Goal: Information Seeking & Learning: Understand process/instructions

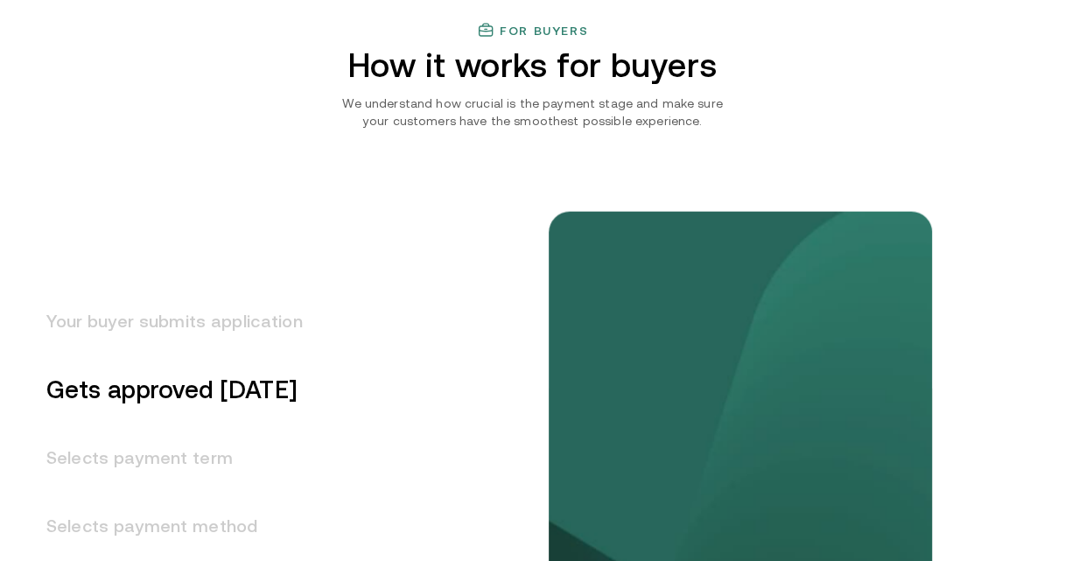
scroll to position [2101, 0]
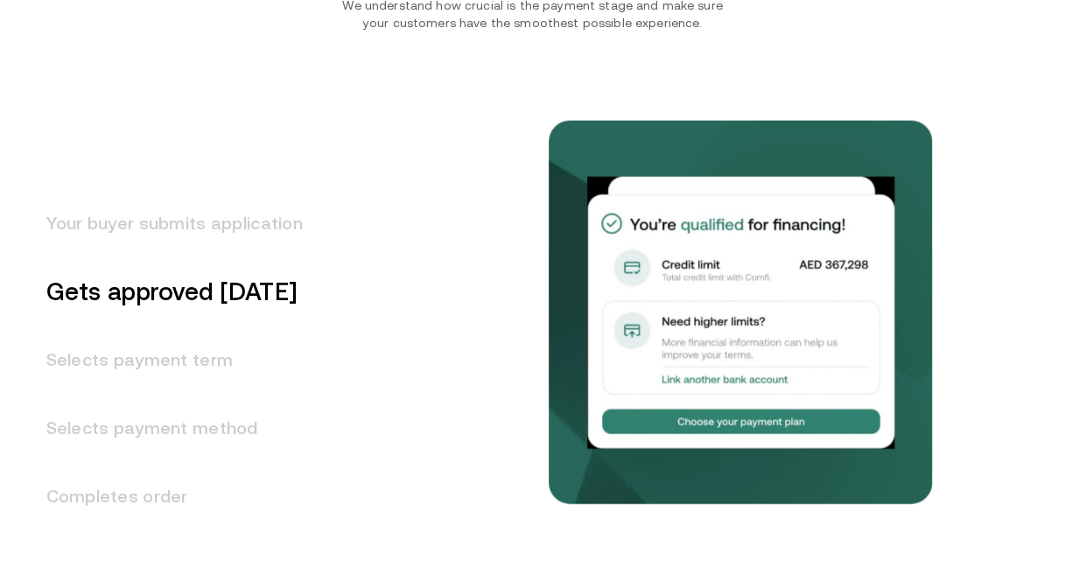
click at [181, 362] on h3 "Selects payment term" at bounding box center [164, 360] width 278 height 68
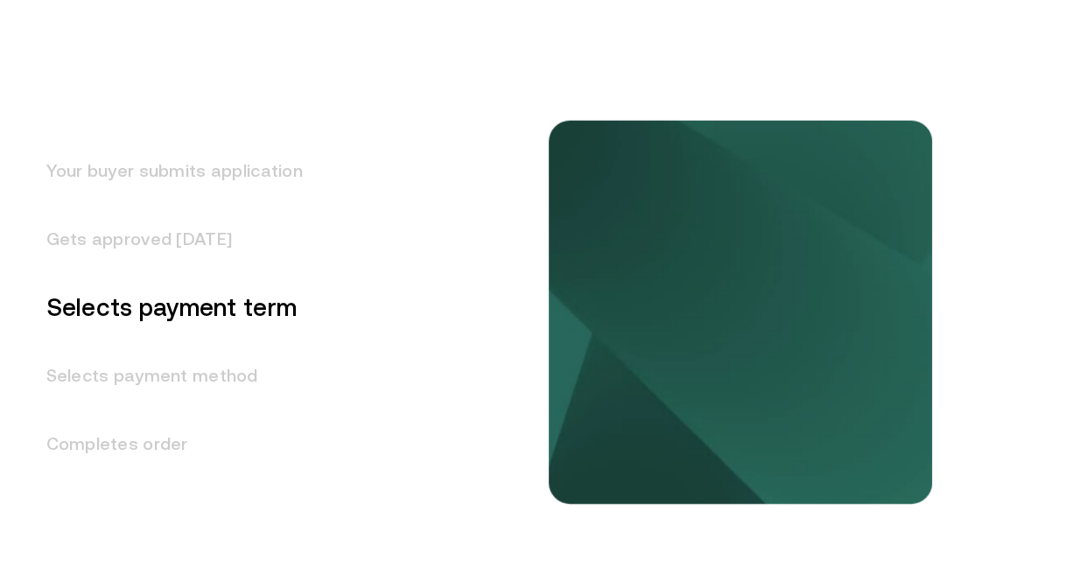
scroll to position [2181, 0]
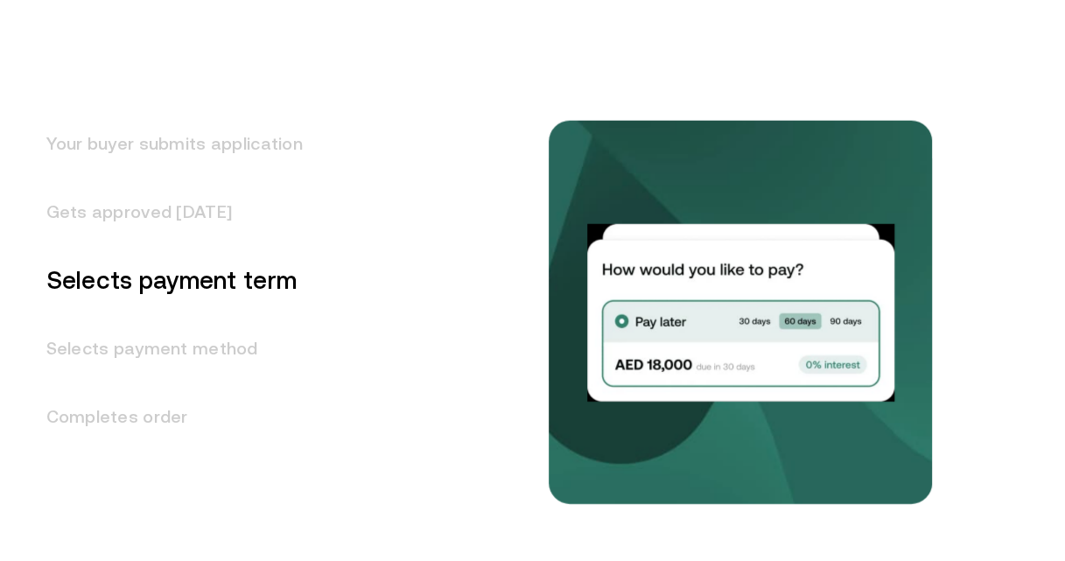
click at [166, 135] on h3 "Your buyer submits application" at bounding box center [164, 143] width 278 height 68
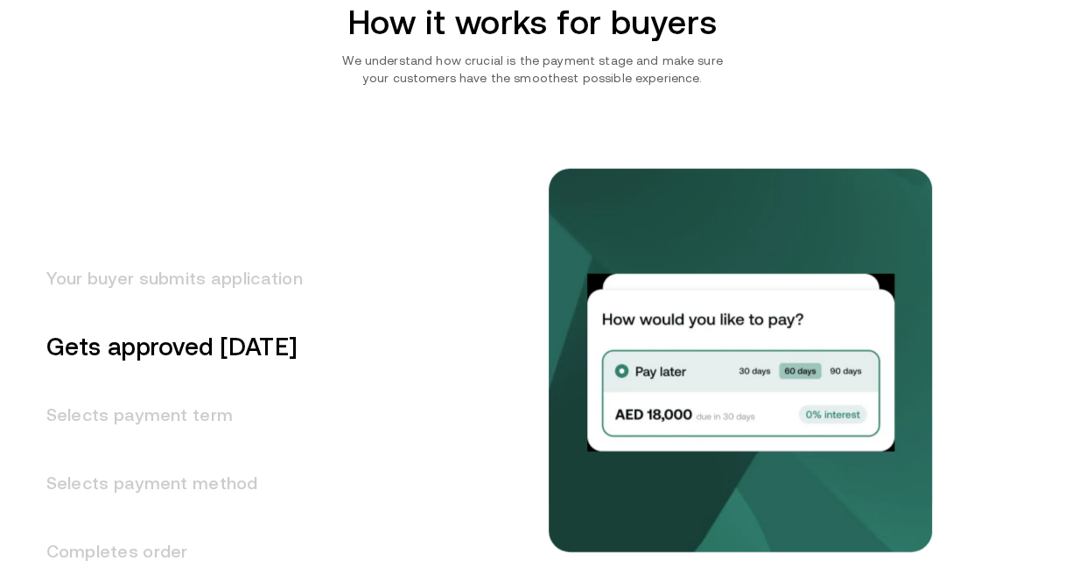
scroll to position [2044, 0]
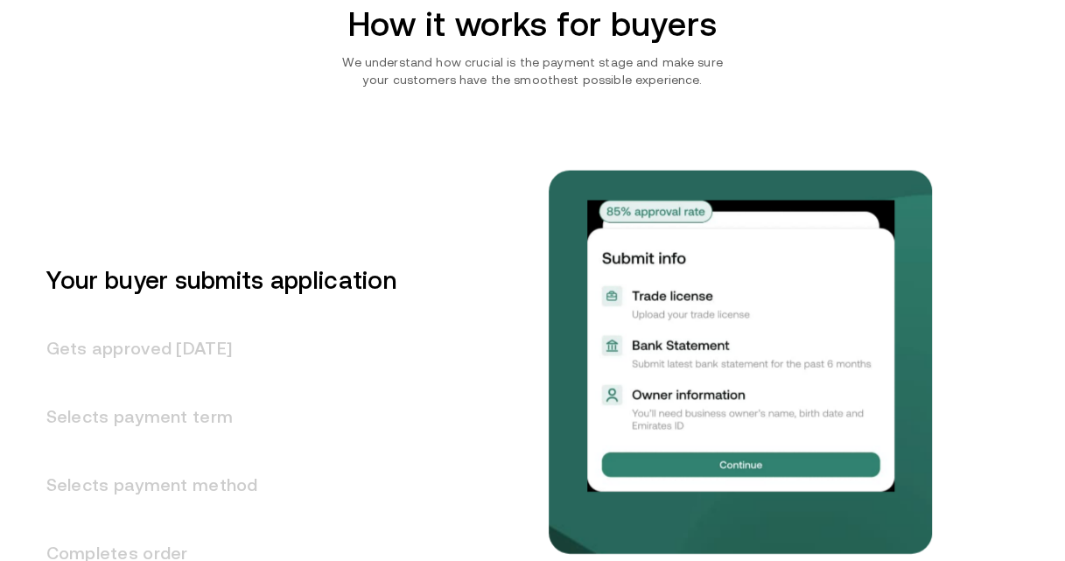
click at [182, 353] on h3 "Gets approved [DATE]" at bounding box center [210, 348] width 371 height 68
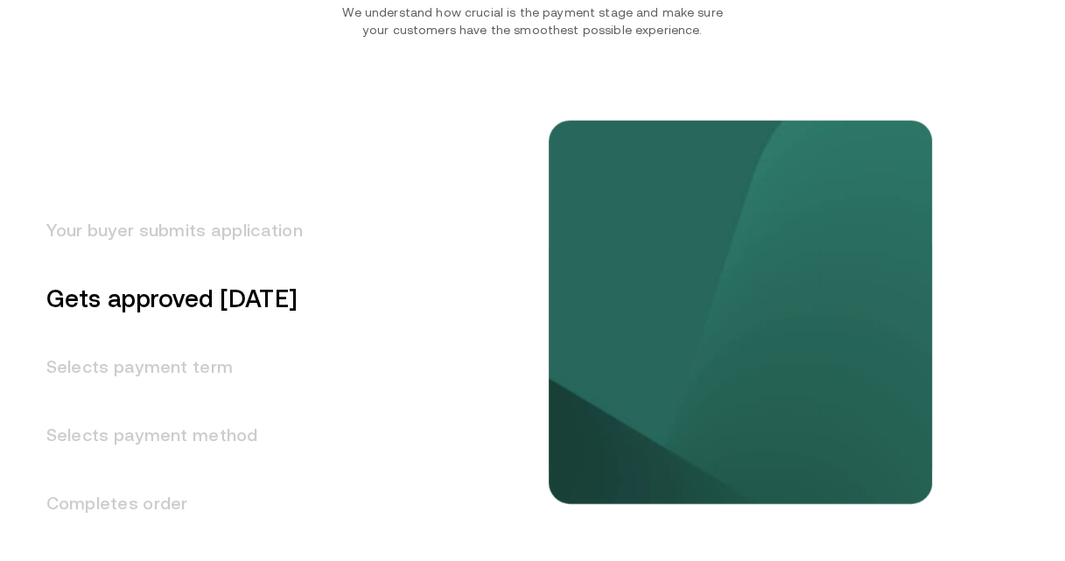
scroll to position [2112, 0]
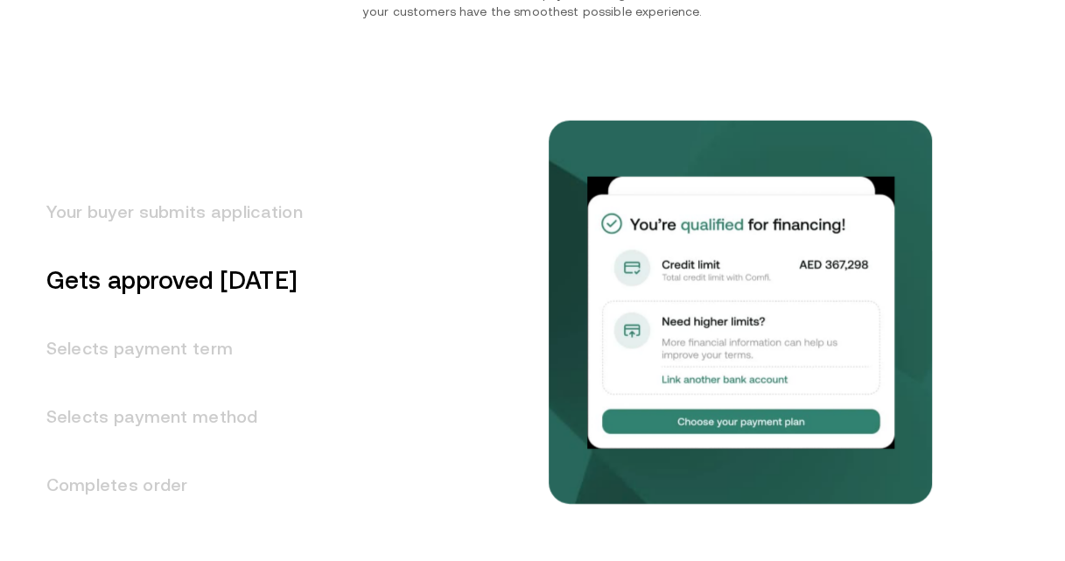
click at [188, 347] on h3 "Selects payment term" at bounding box center [164, 348] width 278 height 68
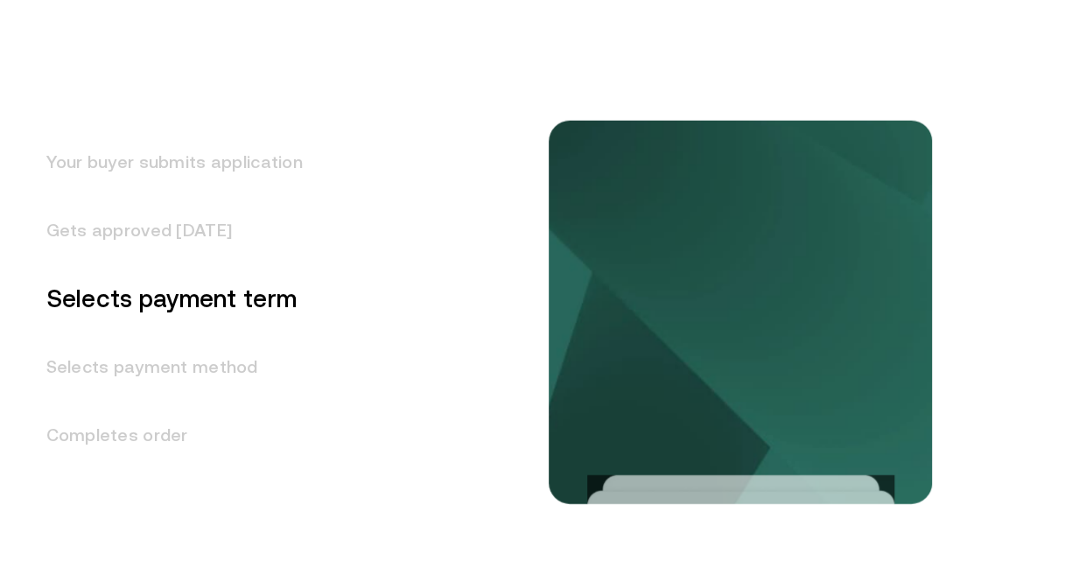
scroll to position [2181, 0]
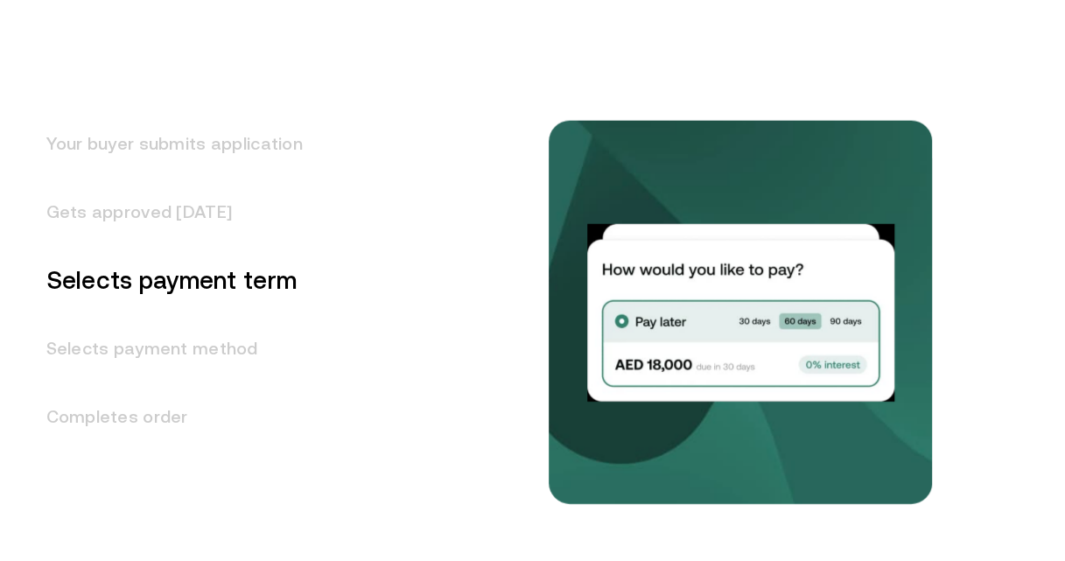
click at [752, 318] on img at bounding box center [740, 313] width 306 height 178
click at [851, 319] on img at bounding box center [740, 313] width 306 height 178
click at [206, 349] on h3 "Selects payment method" at bounding box center [164, 348] width 278 height 68
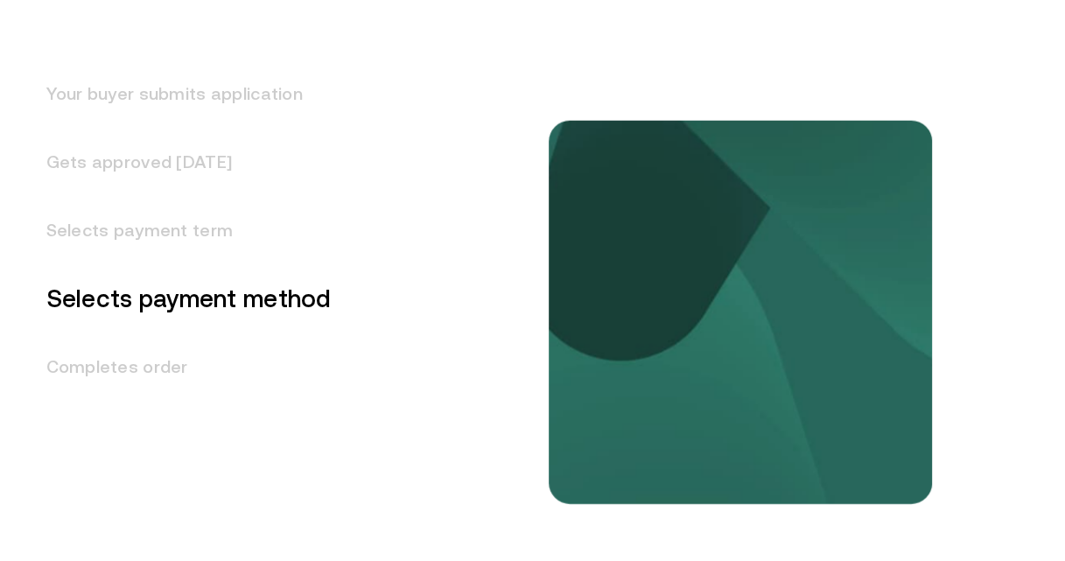
scroll to position [2249, 0]
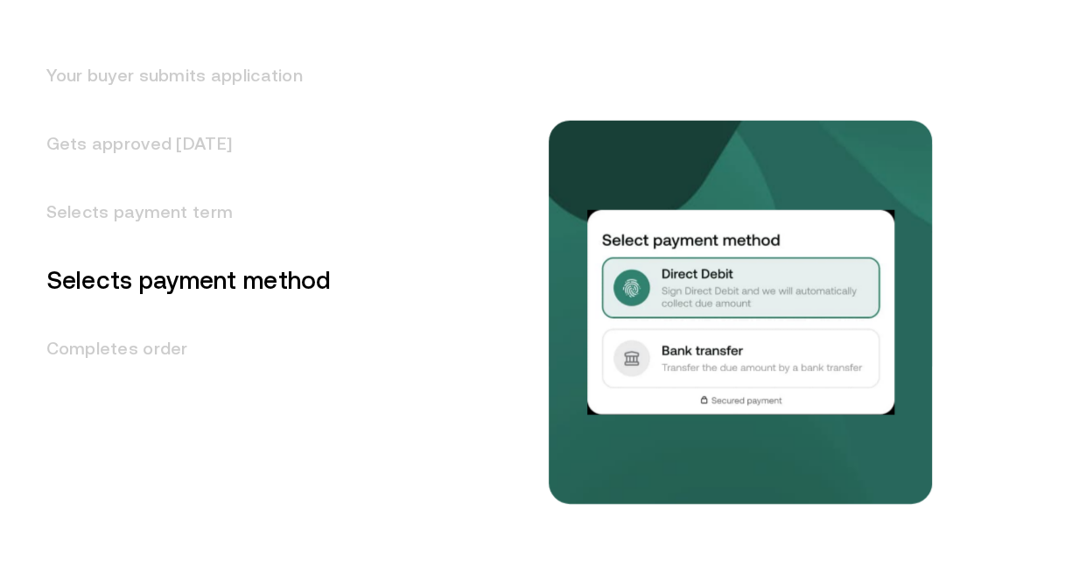
click at [147, 352] on h3 "Completes order" at bounding box center [178, 348] width 306 height 68
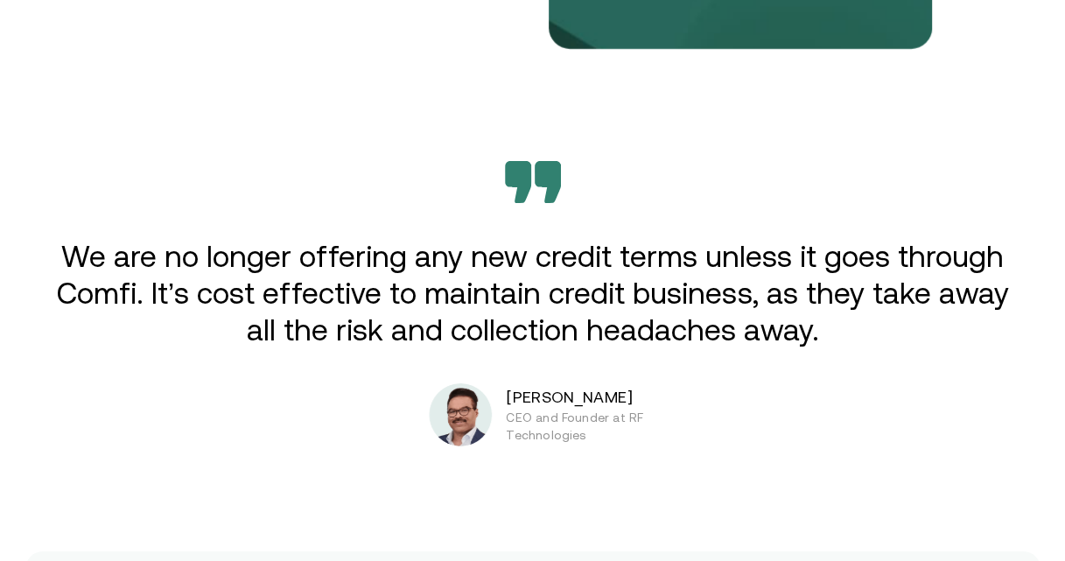
scroll to position [2755, 0]
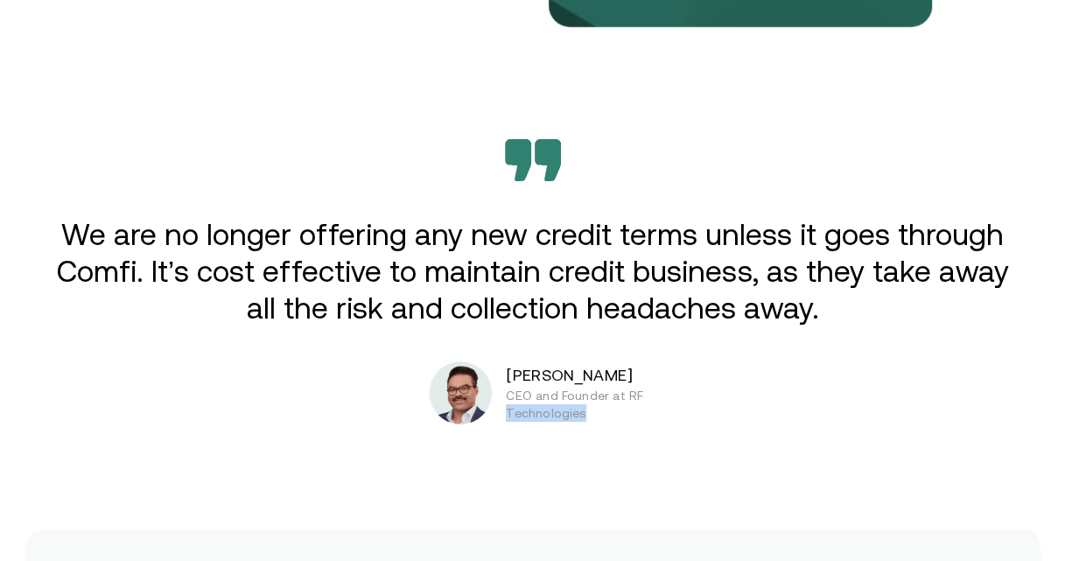
drag, startPoint x: 521, startPoint y: 412, endPoint x: 644, endPoint y: 417, distance: 123.5
click at [648, 417] on p "CEO and Founder at RF Technologies" at bounding box center [594, 404] width 177 height 35
drag, startPoint x: 644, startPoint y: 417, endPoint x: 560, endPoint y: 440, distance: 87.3
click at [560, 440] on div "Extend credit. Get paid now. Enabling B2B suppliers in [GEOGRAPHIC_DATA] to sel…" at bounding box center [532, 379] width 1065 height 6268
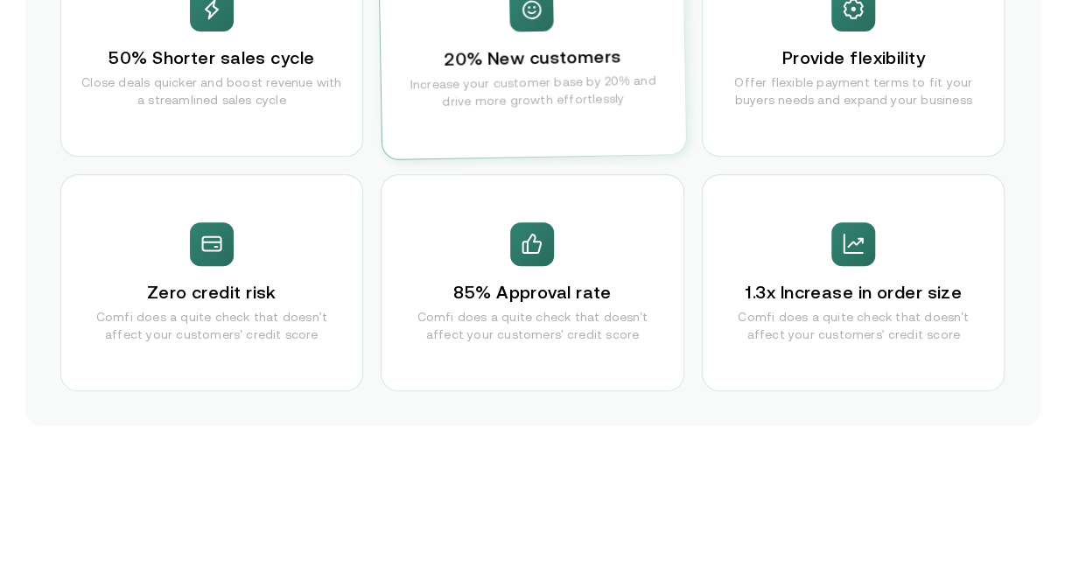
scroll to position [3543, 0]
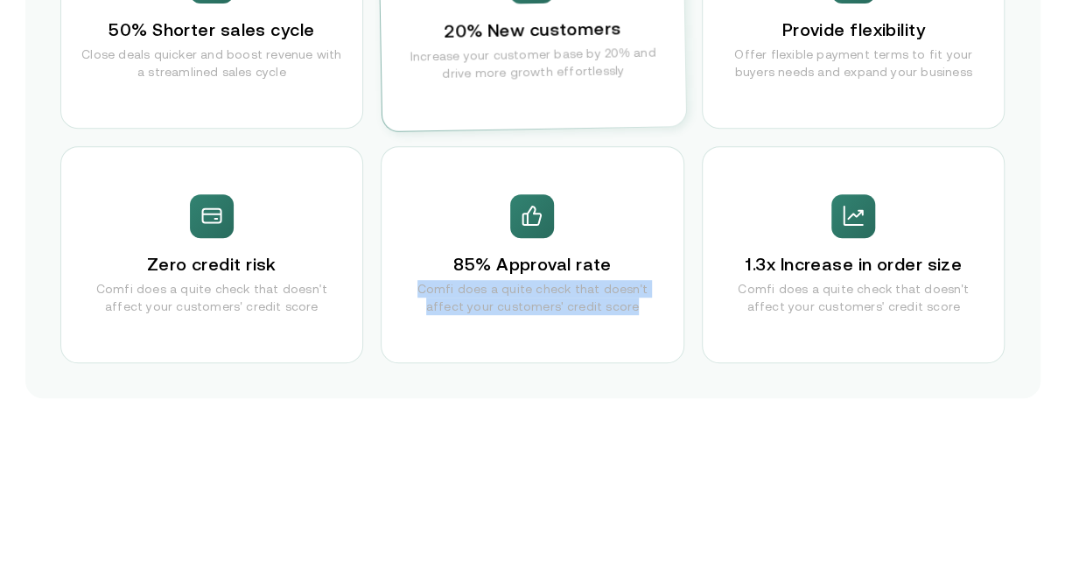
drag, startPoint x: 413, startPoint y: 285, endPoint x: 667, endPoint y: 315, distance: 255.6
click at [666, 315] on p "Comfi does a quite check that doesn't affect your customers' credit score" at bounding box center [532, 297] width 267 height 35
click at [652, 334] on div "85% Approval rate Comfi does a quite check that doesn't affect your customers' …" at bounding box center [533, 254] width 304 height 217
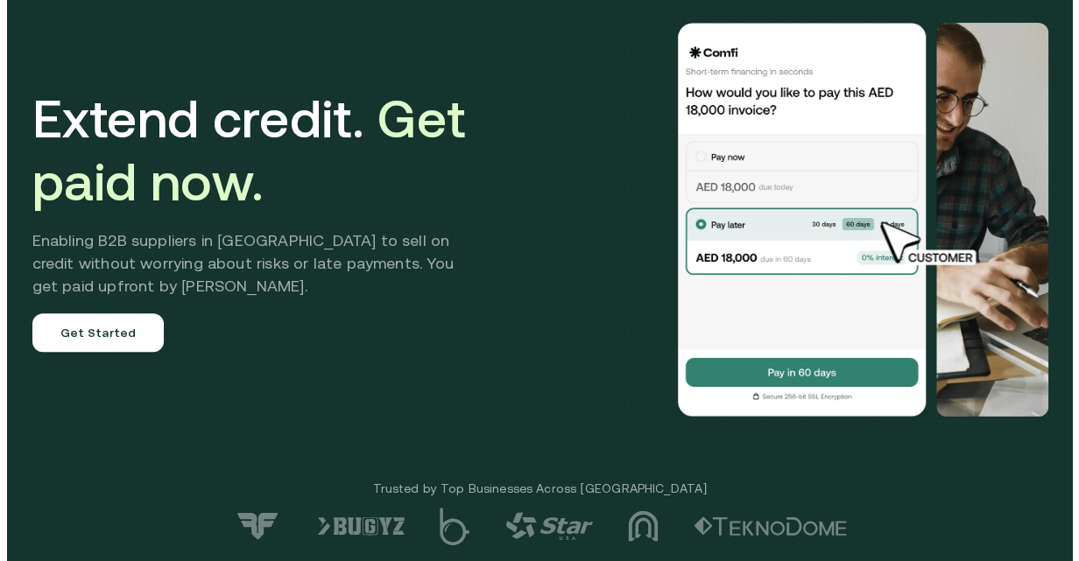
scroll to position [0, 0]
